Goal: Information Seeking & Learning: Learn about a topic

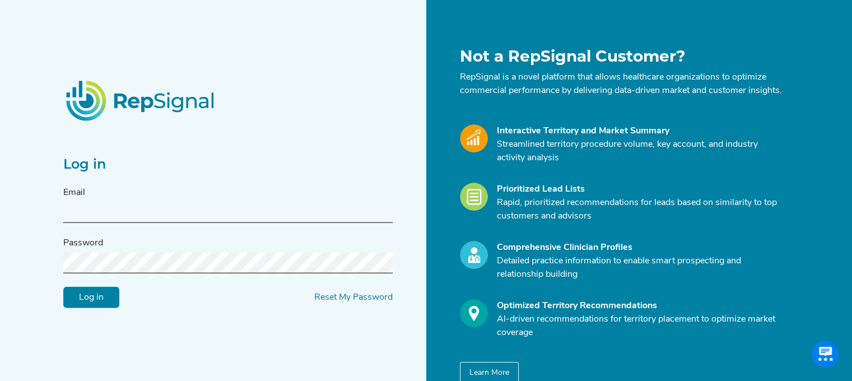
click at [248, 219] on input "text" at bounding box center [228, 212] width 330 height 21
type input "[PERSON_NAME][EMAIL_ADDRESS][PERSON_NAME][DOMAIN_NAME]"
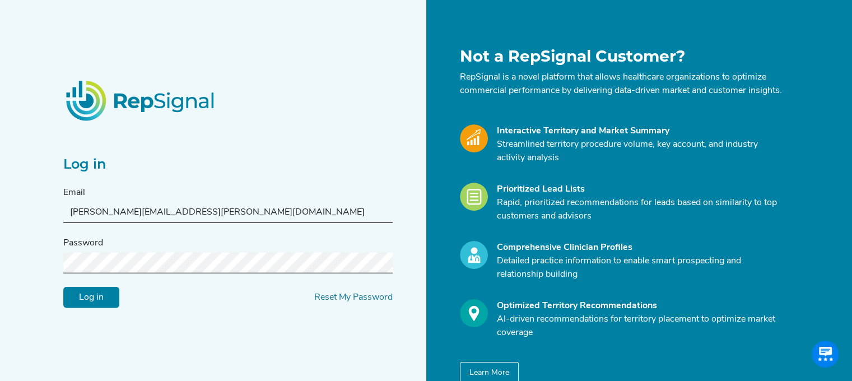
click at [63, 287] on input "Log in" at bounding box center [91, 297] width 56 height 21
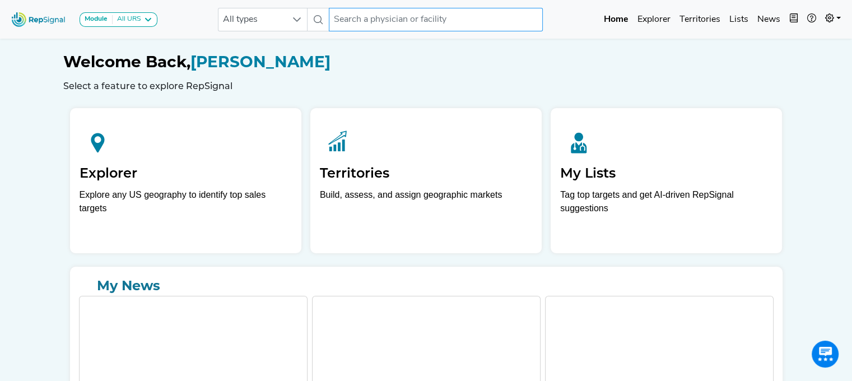
click at [414, 24] on input "text" at bounding box center [436, 20] width 214 height 24
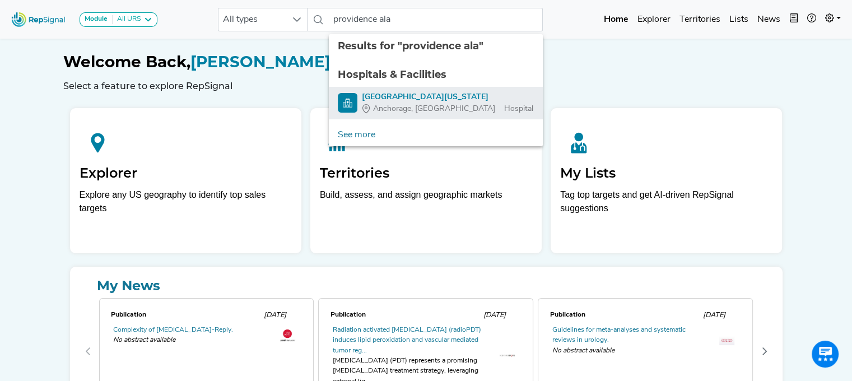
click at [415, 95] on div "[GEOGRAPHIC_DATA][US_STATE]" at bounding box center [448, 97] width 172 height 12
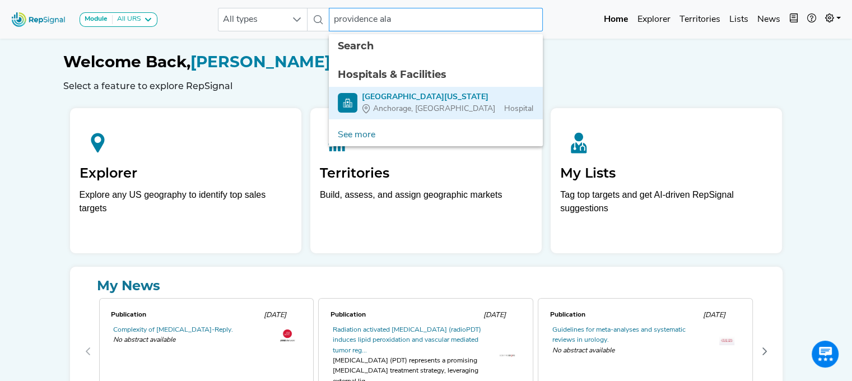
type input "[GEOGRAPHIC_DATA][US_STATE]"
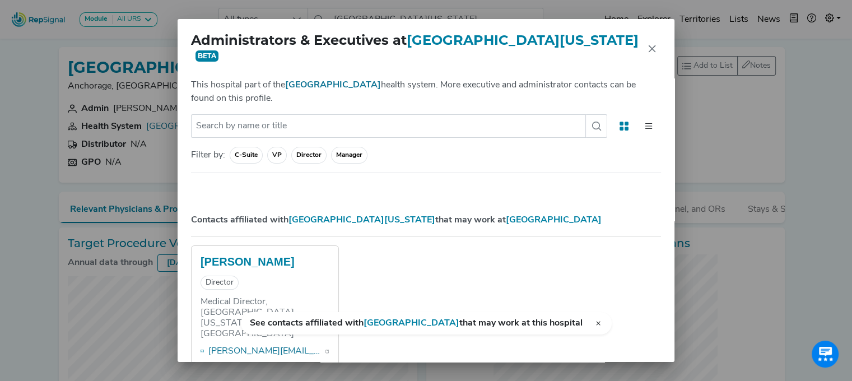
checkbox input "false"
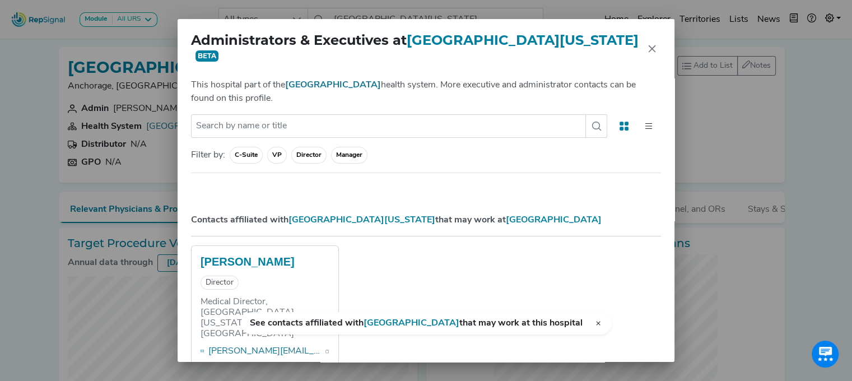
checkbox input "false"
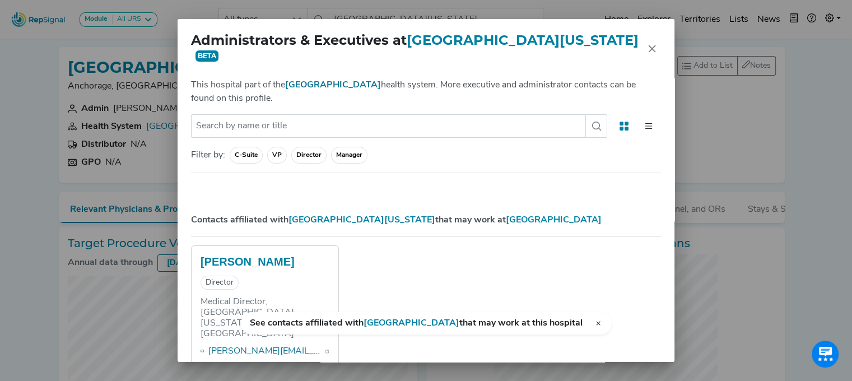
checkbox input "false"
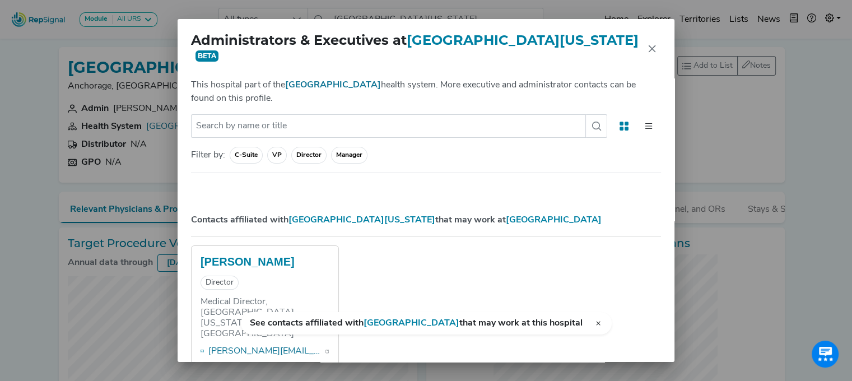
checkbox input "false"
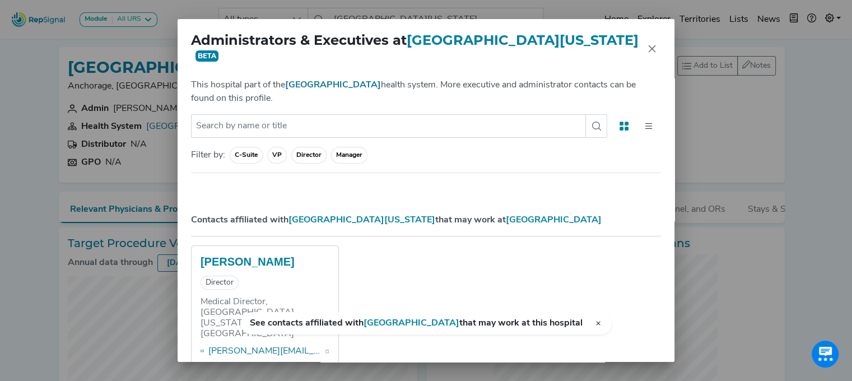
checkbox input "false"
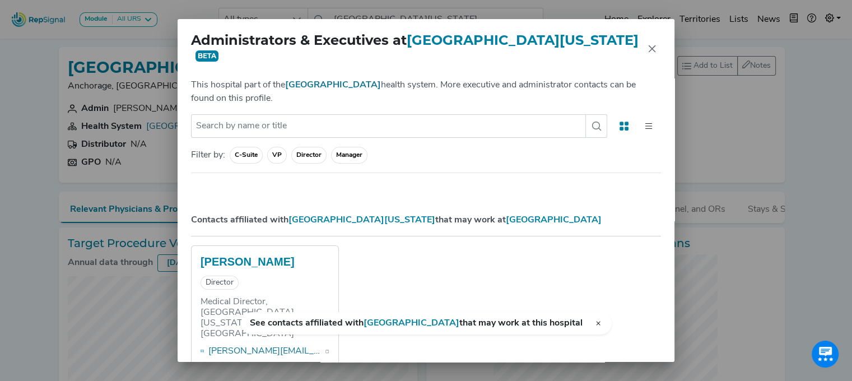
checkbox input "false"
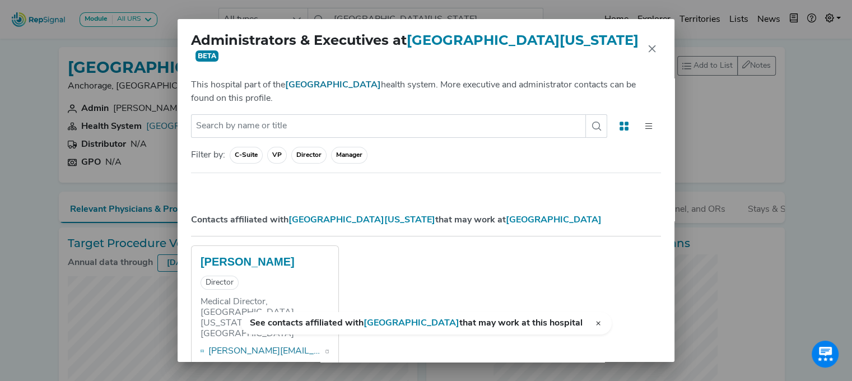
checkbox input "false"
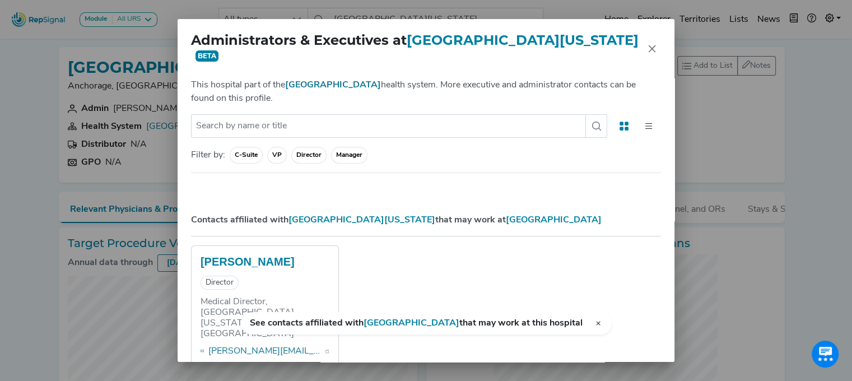
checkbox input "false"
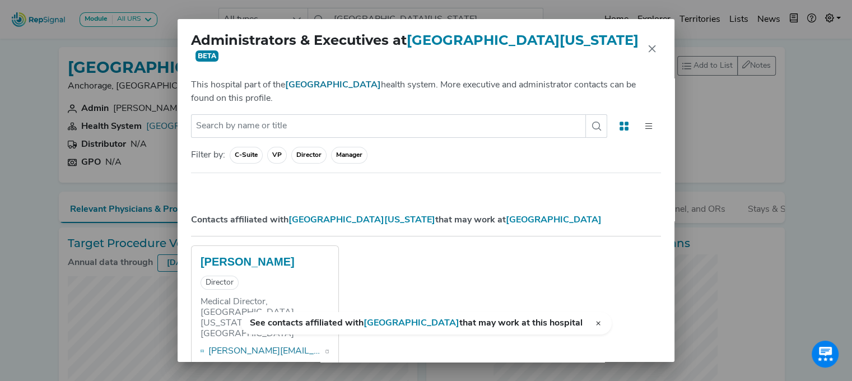
checkbox input "false"
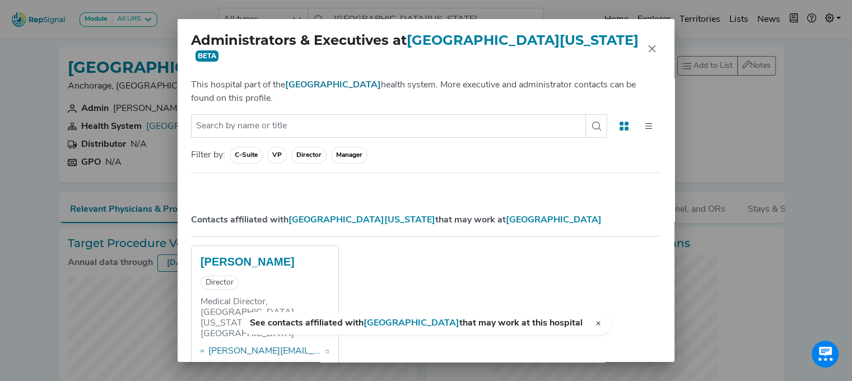
checkbox input "false"
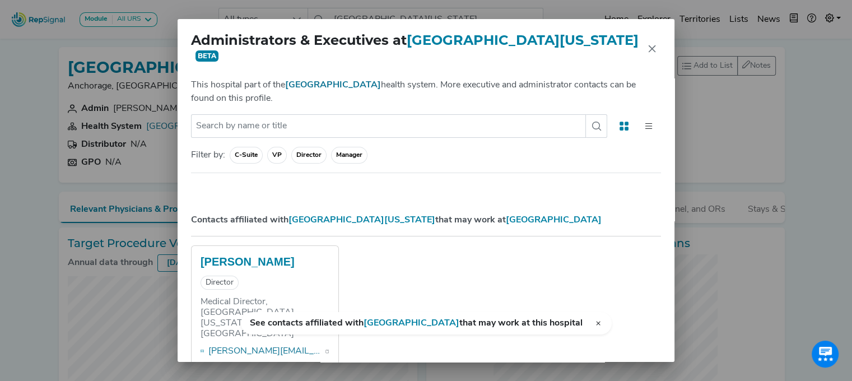
checkbox input "false"
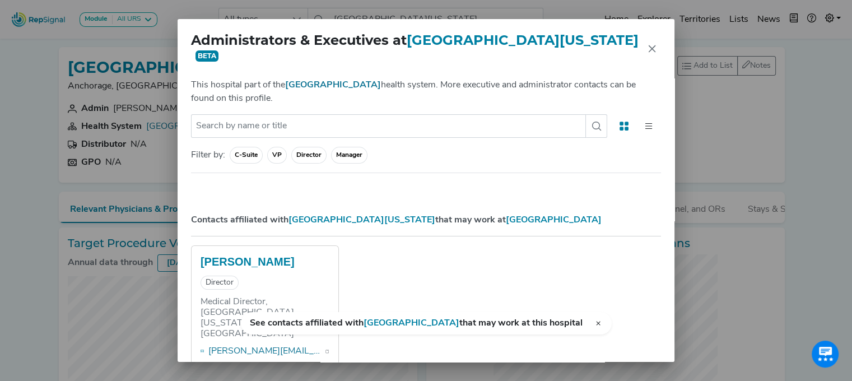
checkbox input "false"
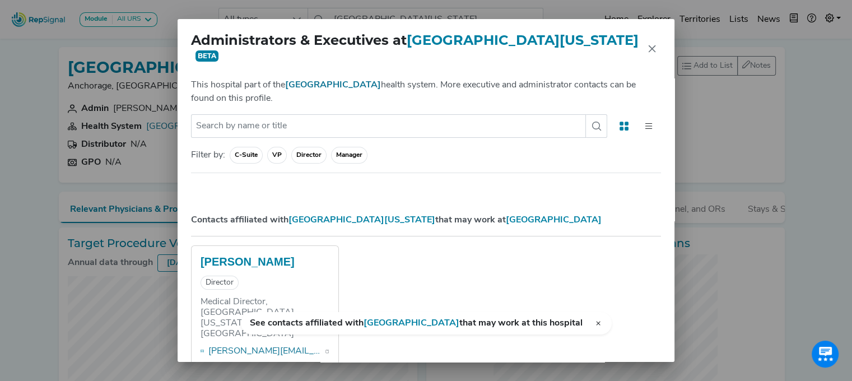
checkbox input "false"
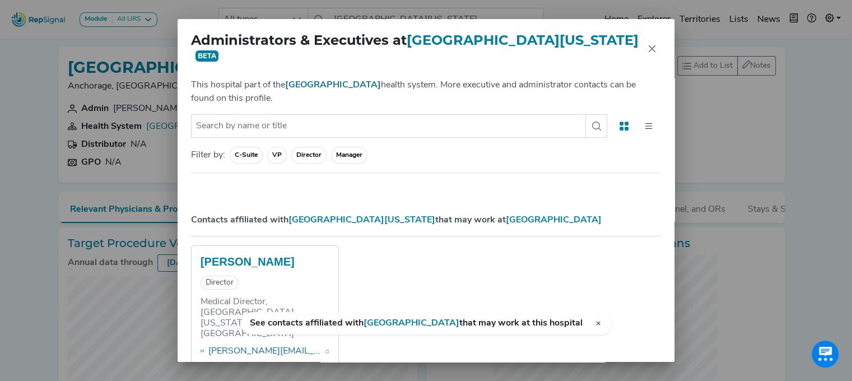
checkbox input "false"
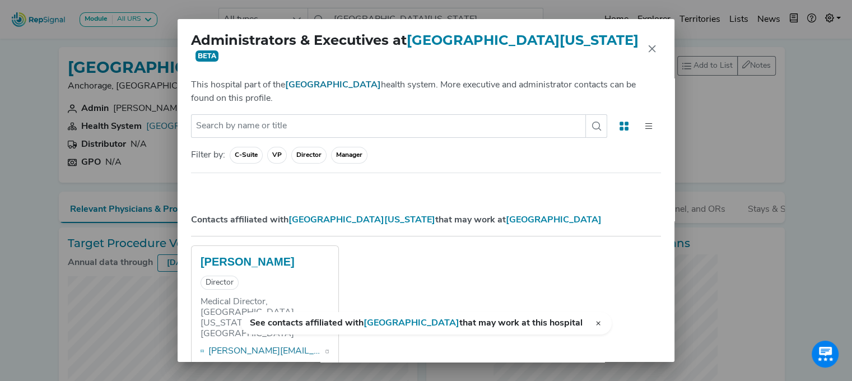
checkbox input "false"
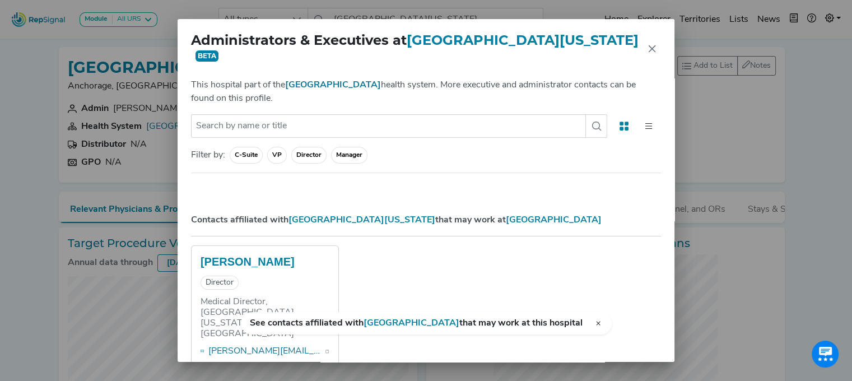
checkbox input "false"
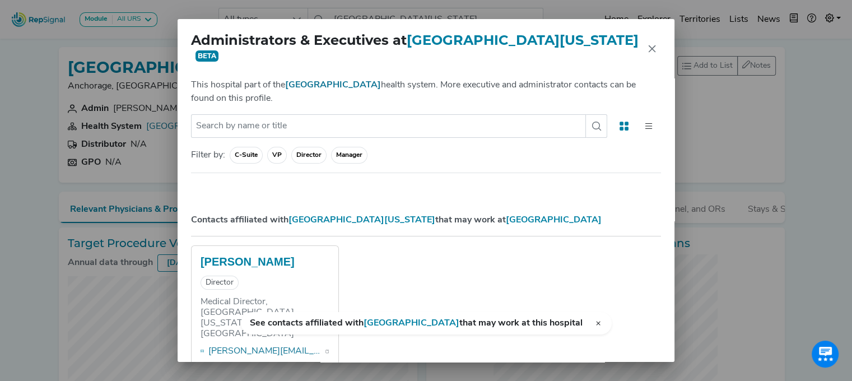
checkbox input "false"
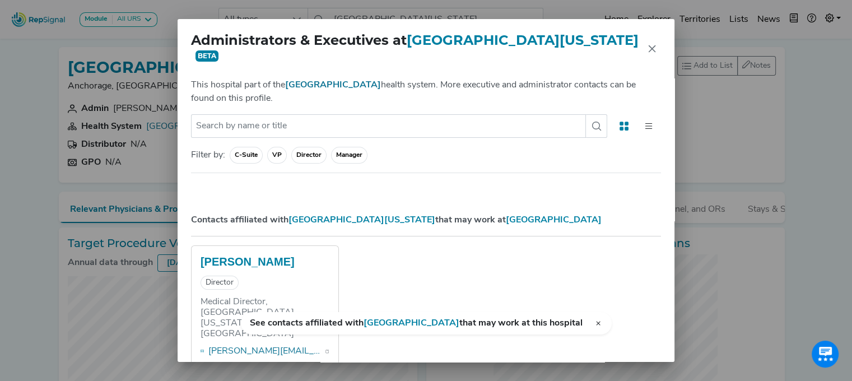
checkbox input "false"
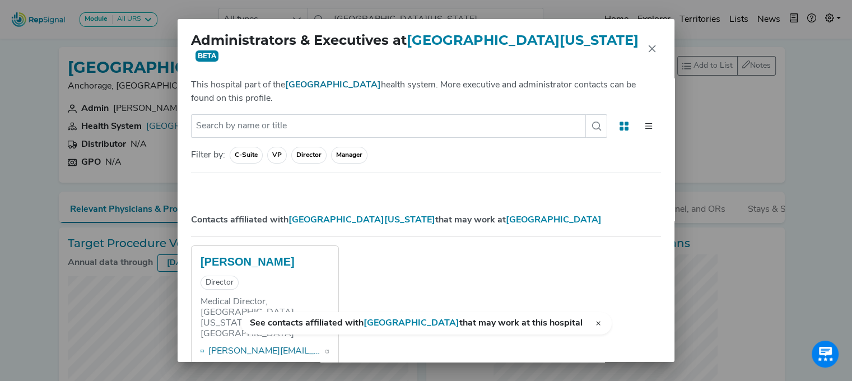
checkbox input "false"
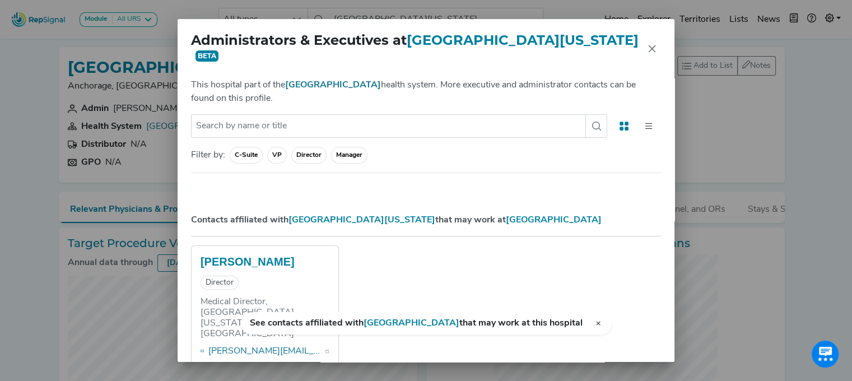
checkbox input "false"
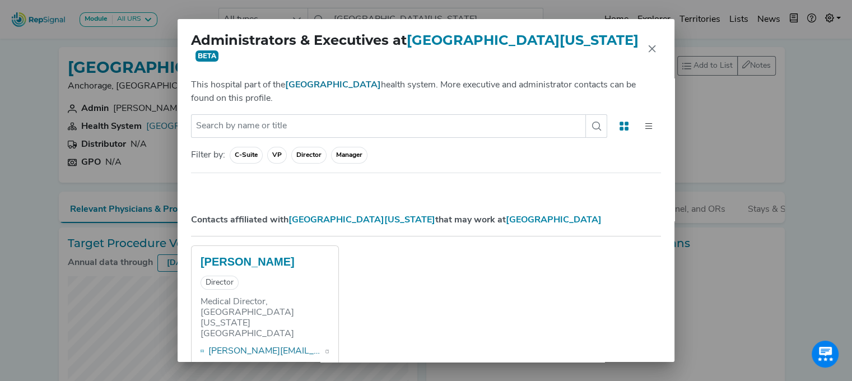
checkbox input "false"
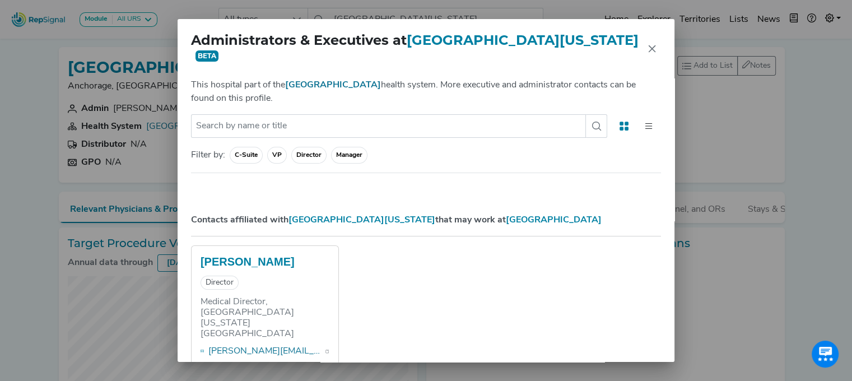
checkbox input "false"
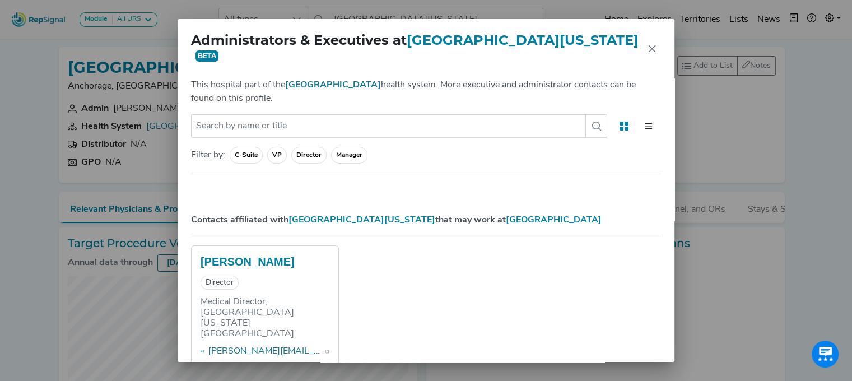
checkbox input "false"
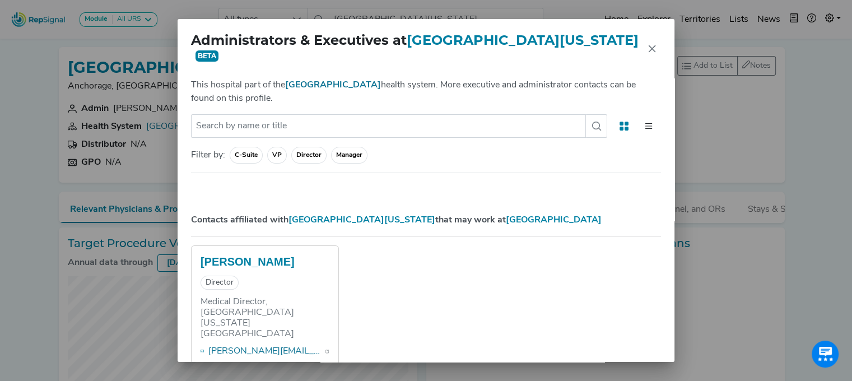
checkbox input "false"
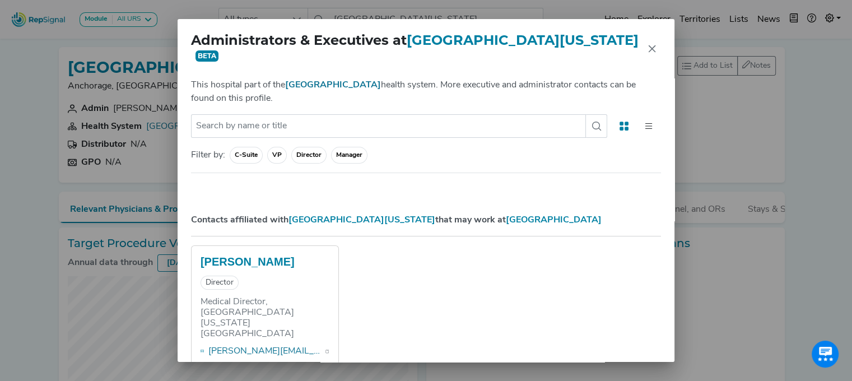
checkbox input "false"
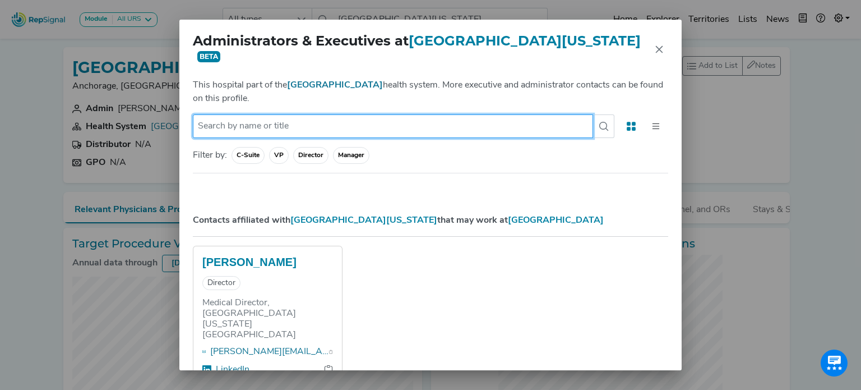
click at [308, 121] on input "text" at bounding box center [393, 126] width 400 height 24
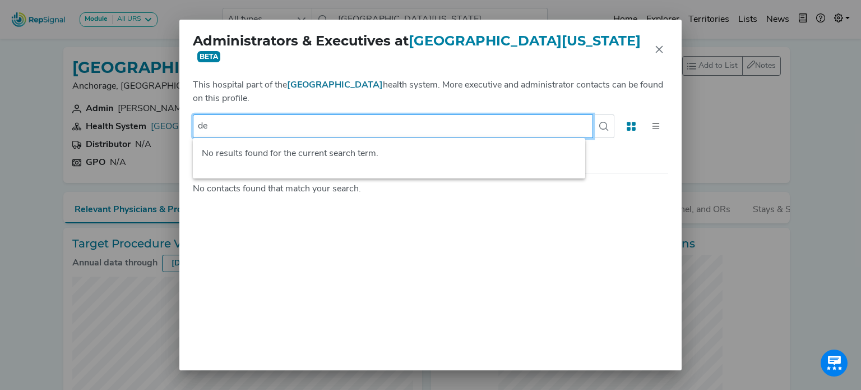
type input "d"
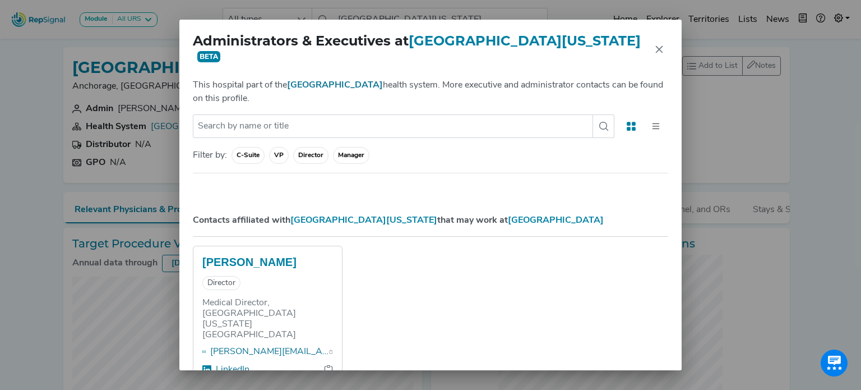
click at [341, 155] on span "Manager" at bounding box center [351, 155] width 36 height 17
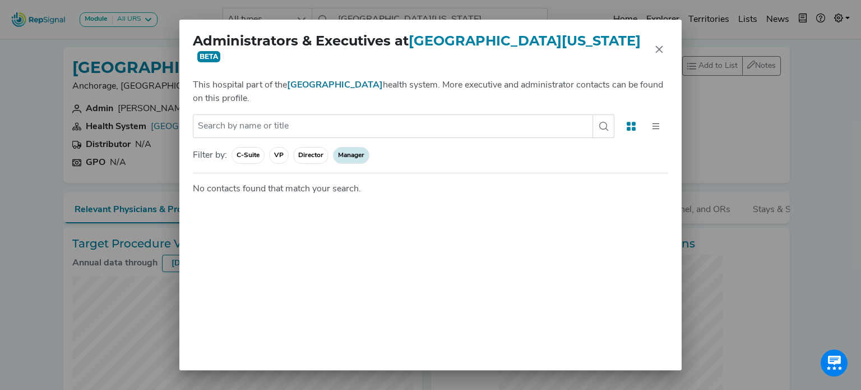
click at [333, 155] on span "Director" at bounding box center [351, 155] width 36 height 17
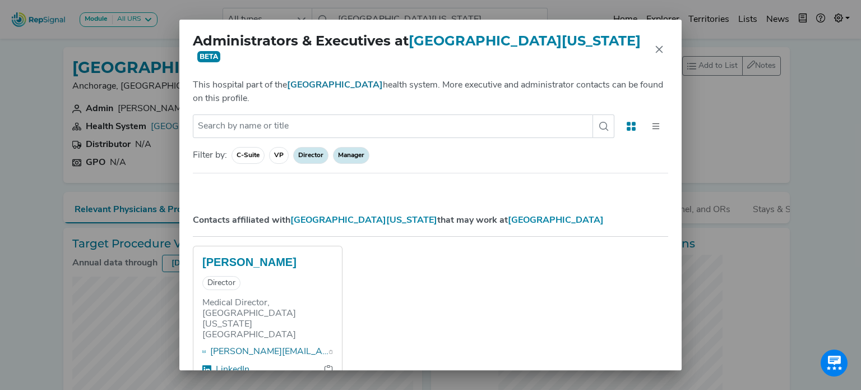
click at [293, 156] on span "VP" at bounding box center [310, 155] width 35 height 17
click at [269, 156] on span "C-Suite" at bounding box center [279, 155] width 20 height 17
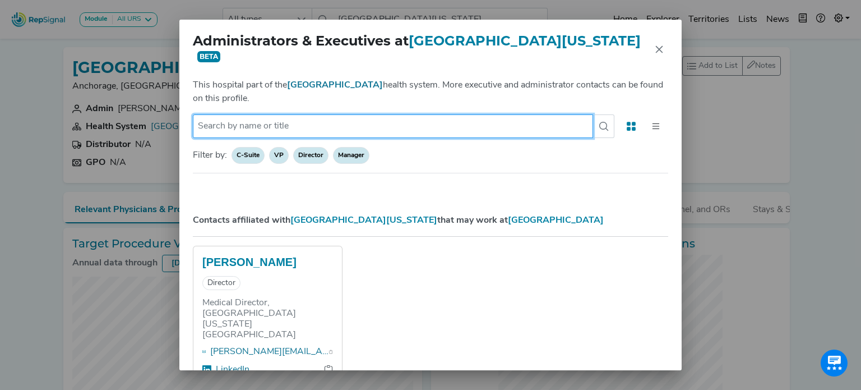
click at [347, 126] on input "text" at bounding box center [393, 126] width 400 height 24
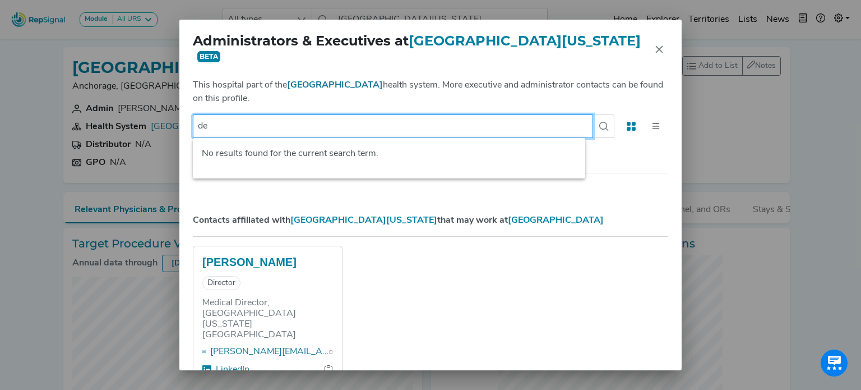
type input "d"
type input "g"
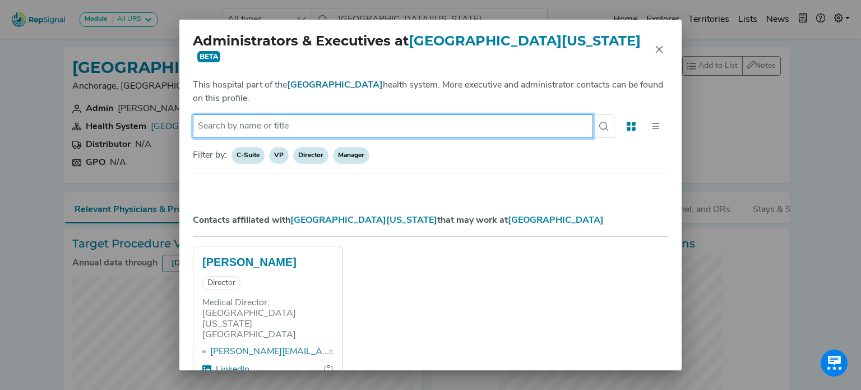
paste input "Deb Gredigian"
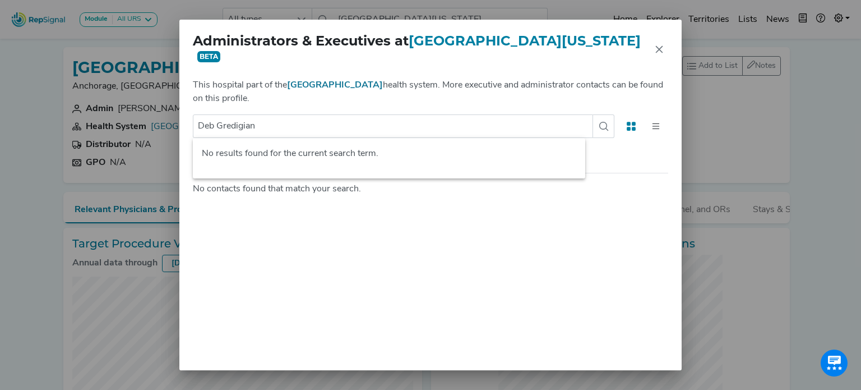
click at [501, 108] on div "This hospital part of the Providence health system. More executive and administ…" at bounding box center [430, 223] width 502 height 291
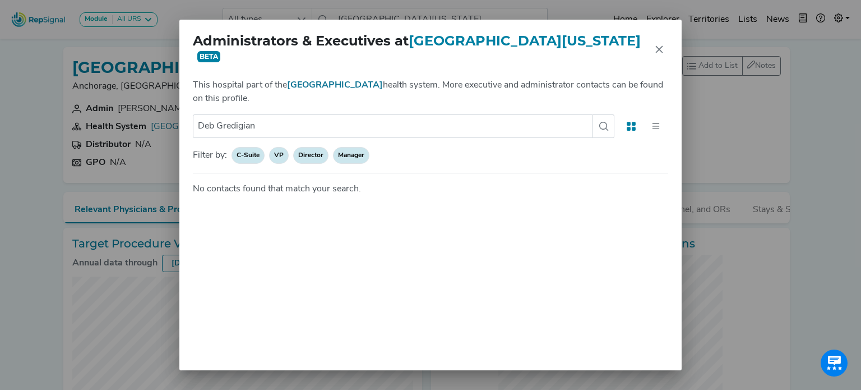
click at [651, 131] on icon at bounding box center [656, 126] width 10 height 10
click at [619, 127] on button at bounding box center [631, 126] width 25 height 24
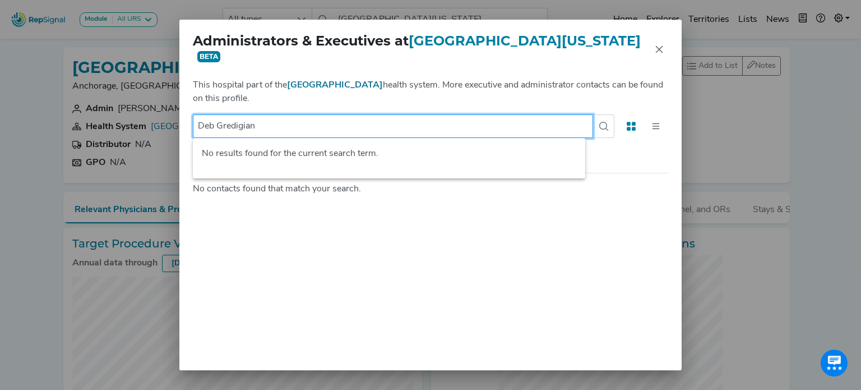
click at [273, 133] on input "Deb Gredigian" at bounding box center [393, 126] width 400 height 24
type input "D"
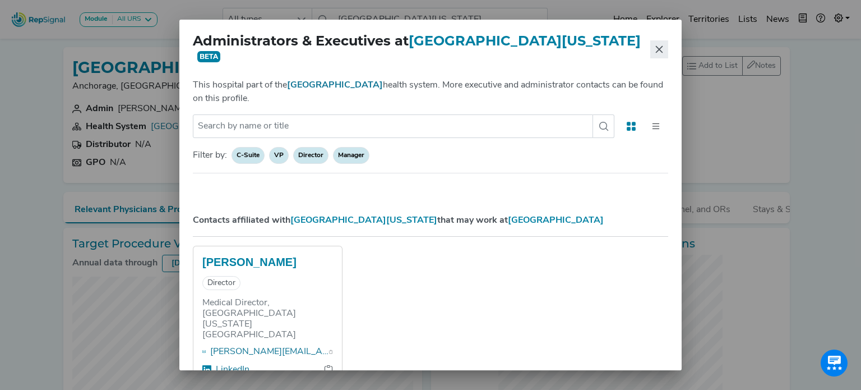
click at [659, 49] on icon "Close" at bounding box center [659, 48] width 7 height 7
